Goal: Information Seeking & Learning: Learn about a topic

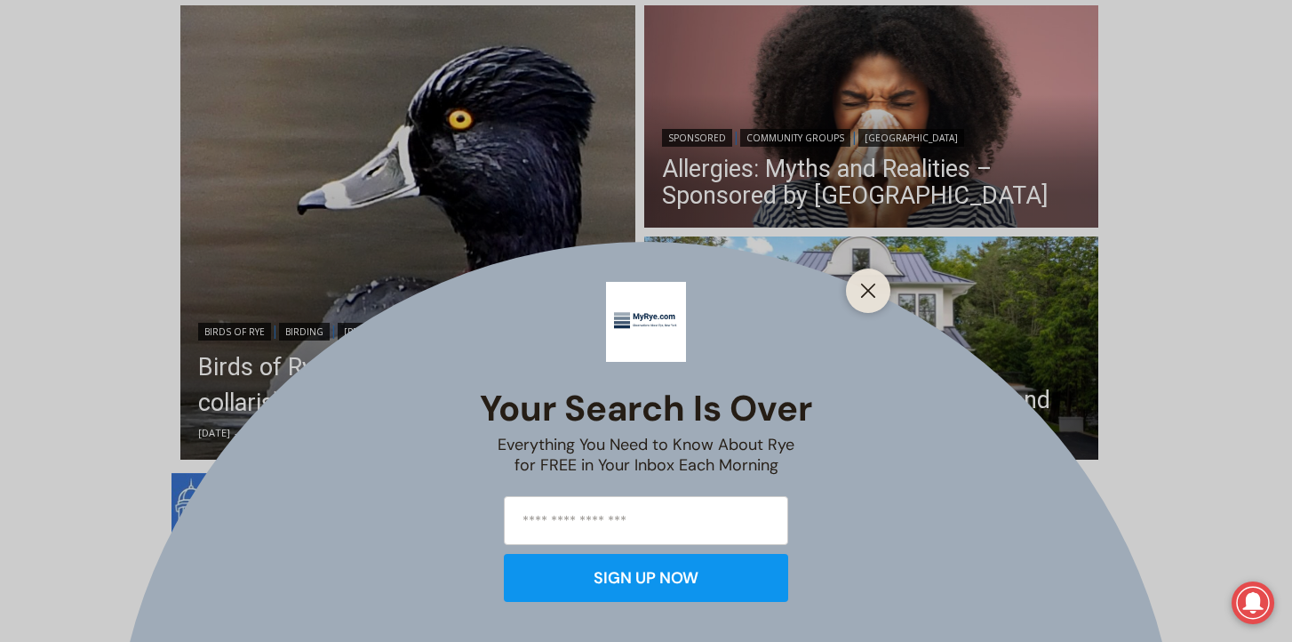
scroll to position [495, 0]
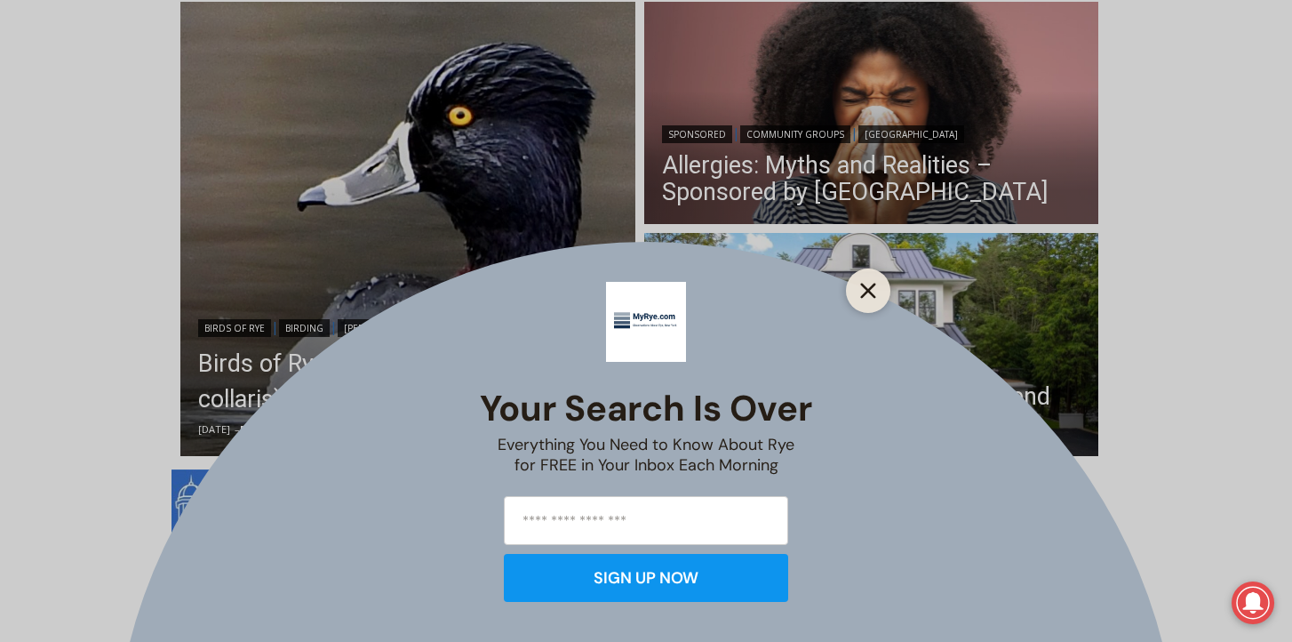
click at [867, 294] on icon "Close" at bounding box center [868, 291] width 16 height 16
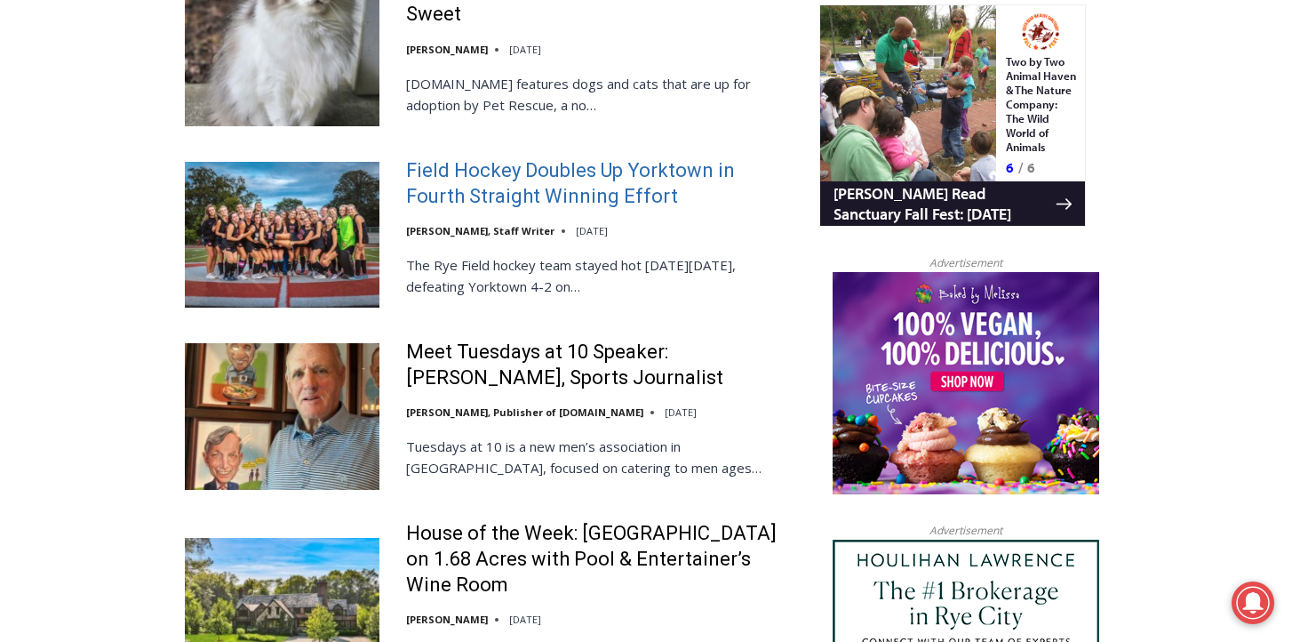
scroll to position [1743, 0]
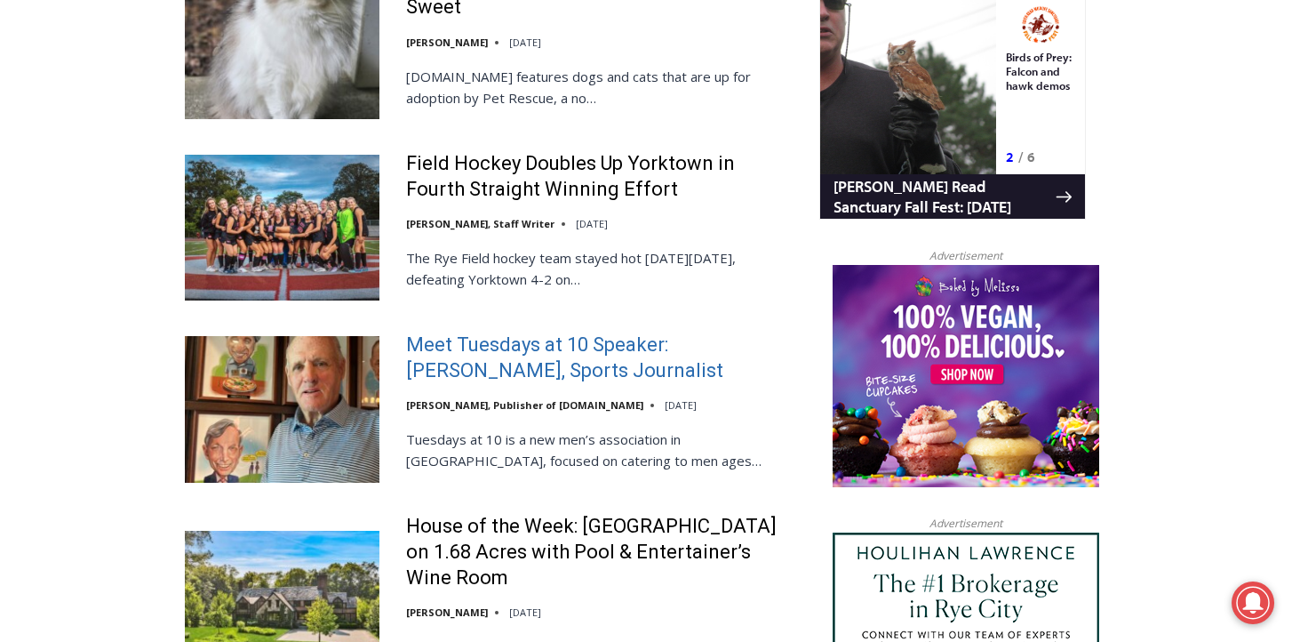
click at [714, 332] on link "Meet Tuesdays at 10 Speaker: [PERSON_NAME], Sports Journalist" at bounding box center [601, 357] width 390 height 51
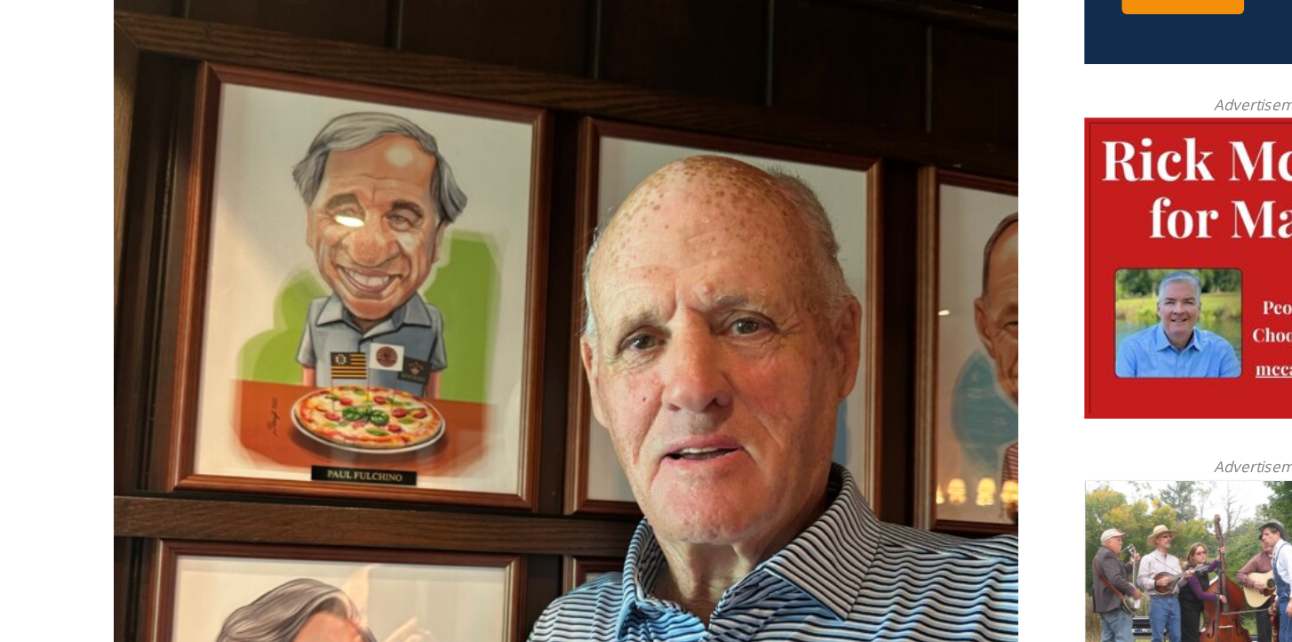
scroll to position [697, 0]
